Goal: Information Seeking & Learning: Learn about a topic

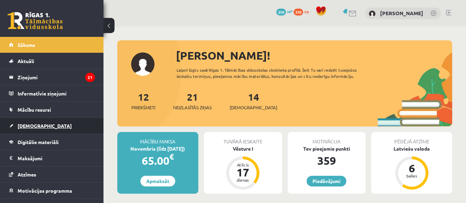
click at [24, 126] on span "[DEMOGRAPHIC_DATA]" at bounding box center [45, 126] width 54 height 6
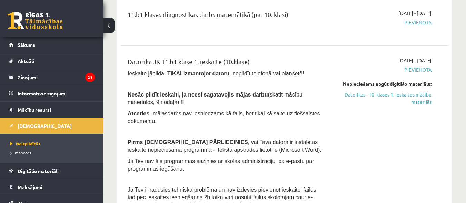
scroll to position [113, 0]
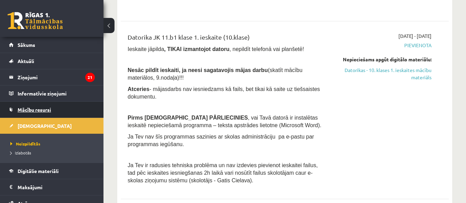
click at [48, 105] on link "Mācību resursi" at bounding box center [52, 110] width 86 height 16
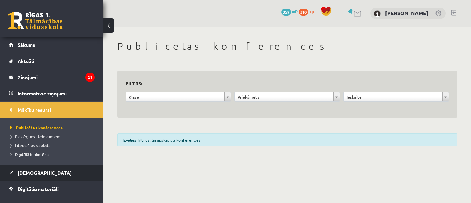
click at [38, 169] on link "[DEMOGRAPHIC_DATA]" at bounding box center [52, 173] width 86 height 16
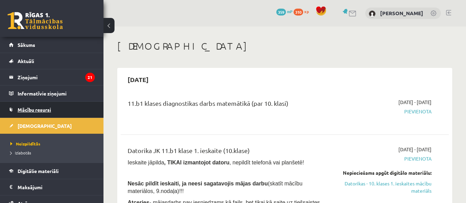
click at [41, 108] on span "Mācību resursi" at bounding box center [34, 109] width 33 height 6
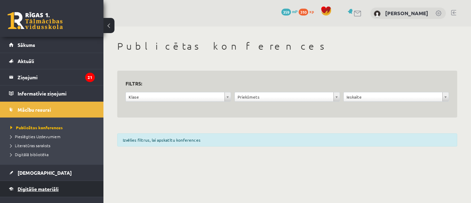
click at [45, 188] on span "Digitālie materiāli" at bounding box center [38, 189] width 41 height 6
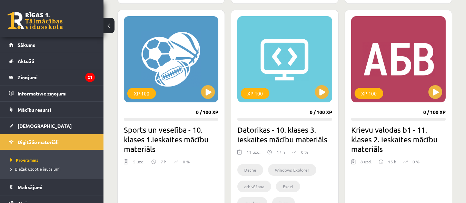
scroll to position [666, 0]
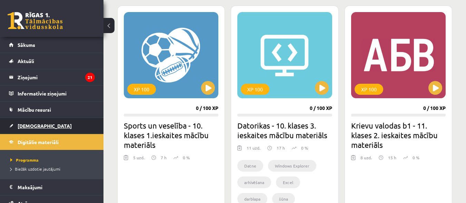
click at [30, 123] on link "[DEMOGRAPHIC_DATA]" at bounding box center [52, 126] width 86 height 16
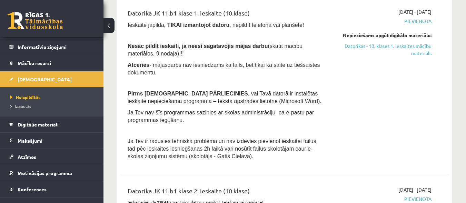
scroll to position [113, 0]
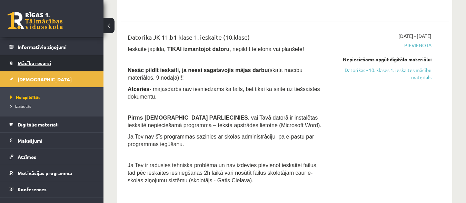
click at [38, 67] on link "Mācību resursi" at bounding box center [52, 63] width 86 height 16
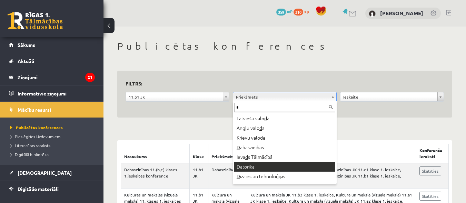
type input "*"
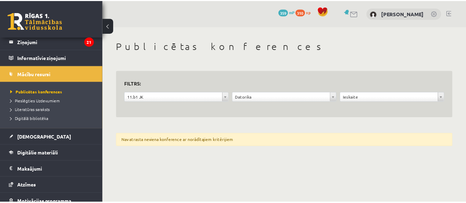
scroll to position [37, 0]
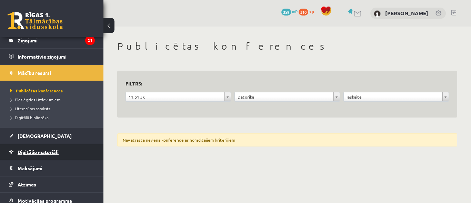
click at [42, 149] on span "Digitālie materiāli" at bounding box center [38, 152] width 41 height 6
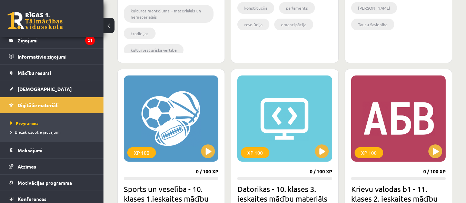
scroll to position [627, 0]
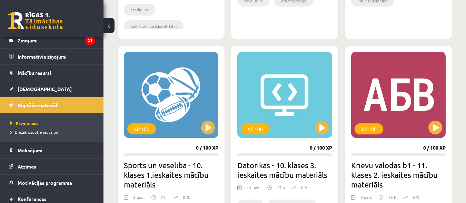
drag, startPoint x: 462, startPoint y: 68, endPoint x: 465, endPoint y: 78, distance: 10.0
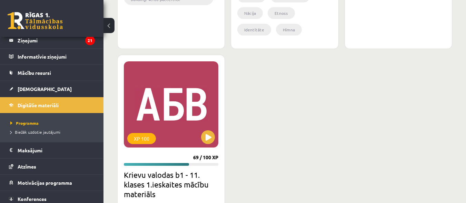
scroll to position [1959, 0]
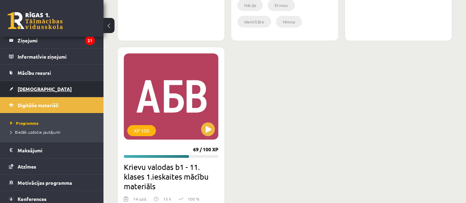
click at [34, 88] on span "[DEMOGRAPHIC_DATA]" at bounding box center [45, 89] width 54 height 6
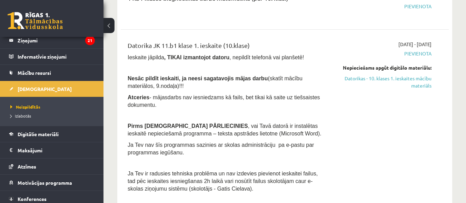
scroll to position [121, 0]
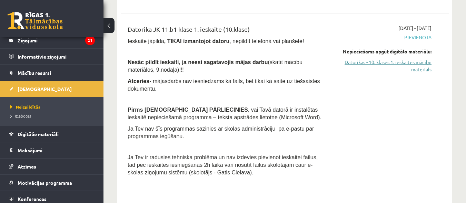
click at [418, 65] on link "Datorikas - 10. klases 1. ieskaites mācību materiāls" at bounding box center [384, 66] width 94 height 14
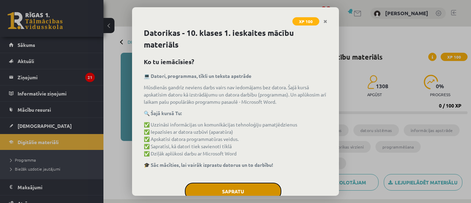
click at [240, 186] on button "Sapratu" at bounding box center [233, 191] width 96 height 17
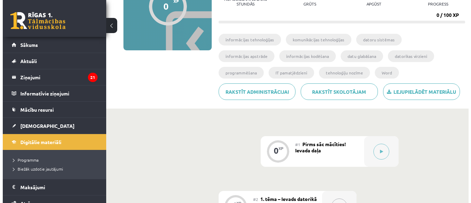
scroll to position [83, 0]
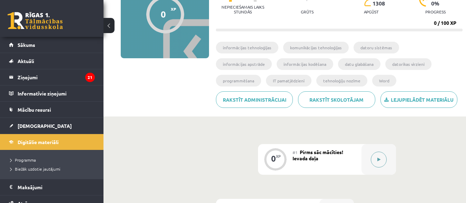
click at [377, 153] on button at bounding box center [378, 160] width 16 height 16
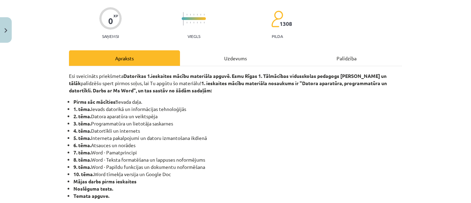
scroll to position [0, 0]
